Goal: Transaction & Acquisition: Purchase product/service

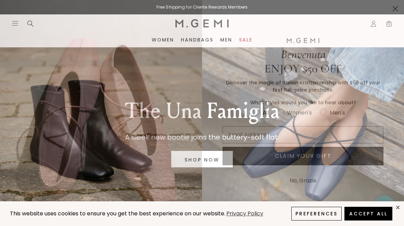
click at [280, 113] on circle "FULLSCREEN Form" at bounding box center [281, 112] width 7 height 7
click at [253, 108] on input "Women's" at bounding box center [253, 108] width 0 height 0
radio input "true"
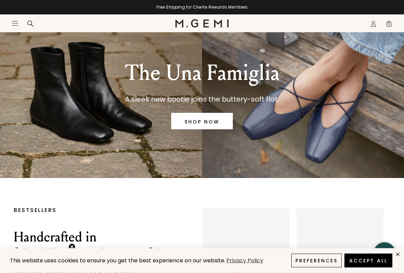
scroll to position [38, 0]
click at [192, 120] on link "SHOP NOW" at bounding box center [202, 121] width 62 height 16
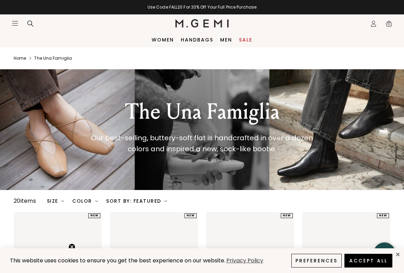
click at [247, 39] on link "Sale" at bounding box center [245, 39] width 13 height 5
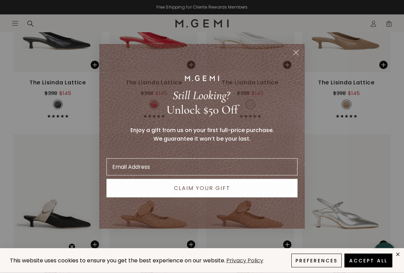
scroll to position [1724, 0]
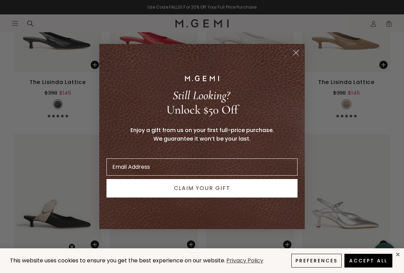
click at [301, 54] on circle "Close dialog" at bounding box center [296, 52] width 11 height 11
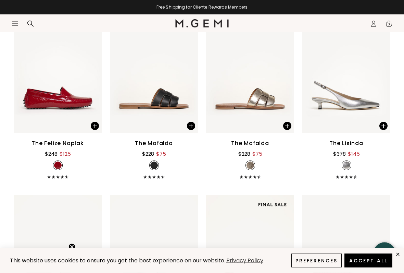
scroll to position [2381, 0]
click at [53, 143] on div "The Felize Naplak" at bounding box center [58, 143] width 52 height 8
click at [49, 88] on img at bounding box center [58, 74] width 88 height 118
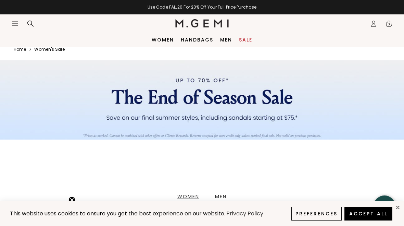
scroll to position [0, 0]
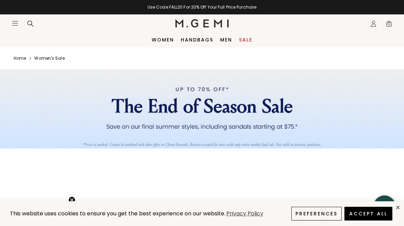
click at [15, 21] on icon "Icons/20x20/hamburger@2x" at bounding box center [15, 23] width 7 height 7
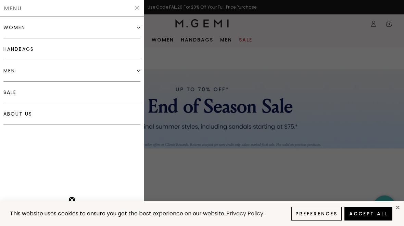
click at [16, 32] on div "women" at bounding box center [71, 28] width 137 height 22
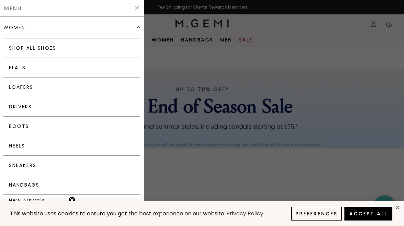
click at [47, 47] on link "Shop All Shoes" at bounding box center [71, 48] width 137 height 20
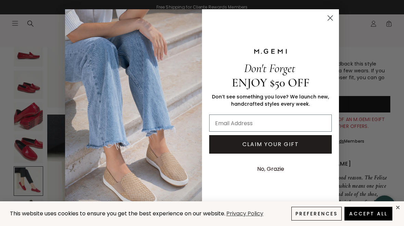
scroll to position [710, 0]
click at [222, 123] on input "Email Address" at bounding box center [270, 122] width 123 height 17
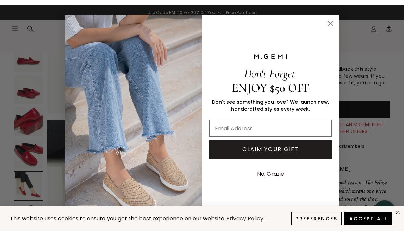
scroll to position [183, 0]
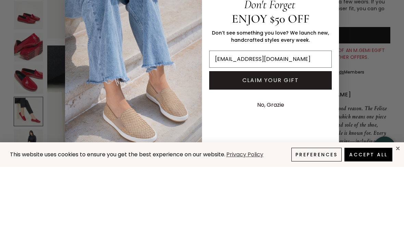
type input "chin.kuo@icloud.com"
click at [246, 141] on button "CLAIM YOUR GIFT" at bounding box center [270, 150] width 123 height 19
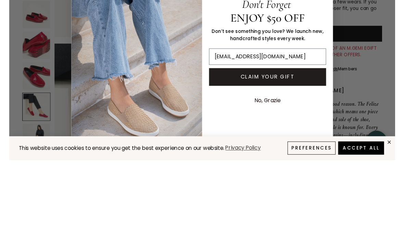
scroll to position [253, 0]
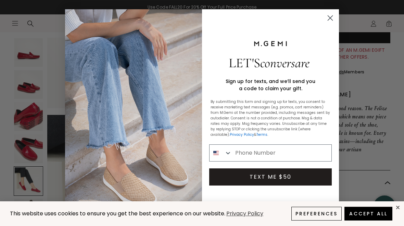
click at [241, 156] on input "Phone Number" at bounding box center [282, 153] width 100 height 16
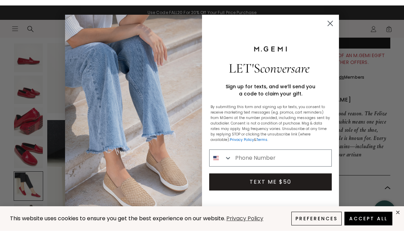
scroll to position [252, 0]
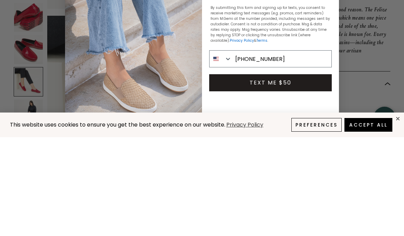
type input "909-895-9569"
click at [256, 173] on button "TEXT ME $50" at bounding box center [270, 181] width 123 height 17
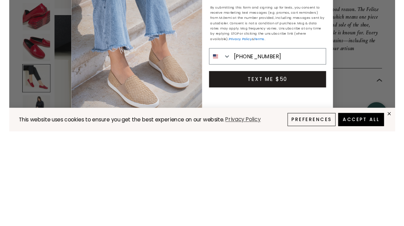
scroll to position [352, 0]
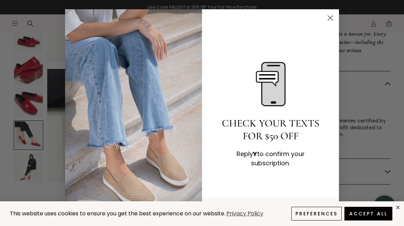
click at [331, 19] on icon "Close dialog" at bounding box center [330, 18] width 5 height 5
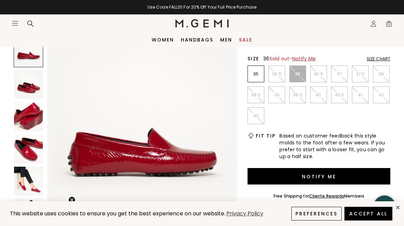
scroll to position [0, 0]
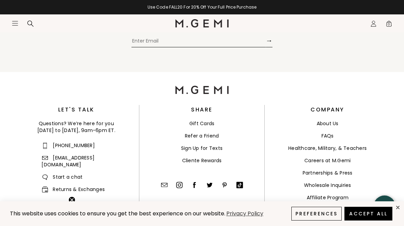
scroll to position [7701, 0]
